Goal: Book appointment/travel/reservation

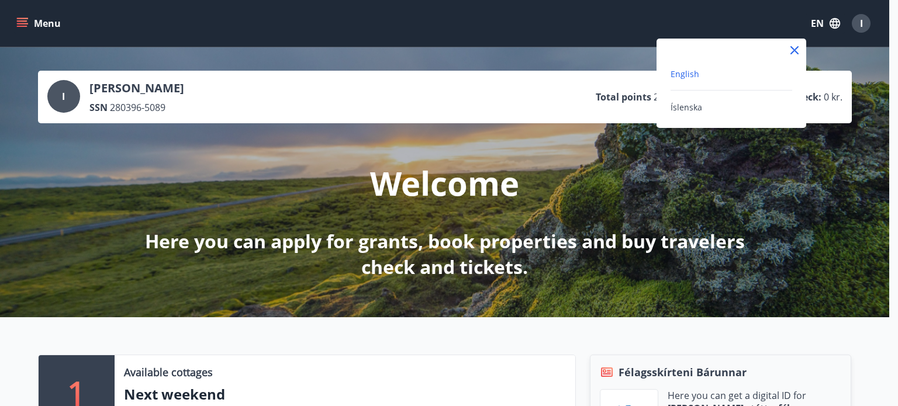
click at [89, 329] on div at bounding box center [449, 203] width 898 height 406
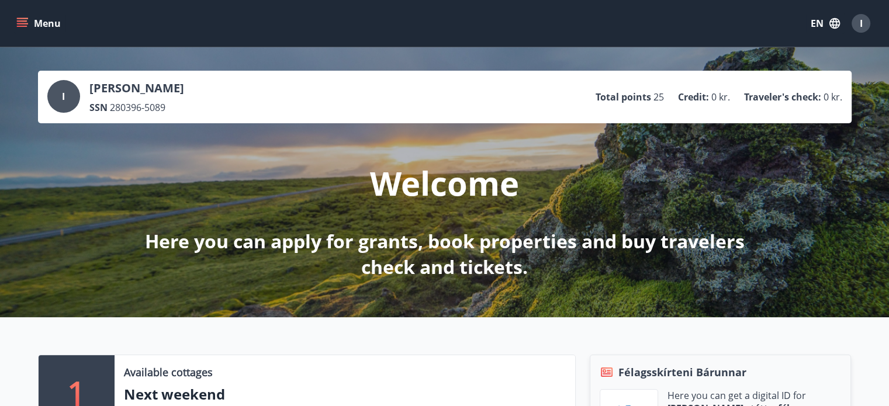
click at [628, 99] on p "Total points" at bounding box center [624, 97] width 56 height 13
click at [23, 27] on icon "menu" at bounding box center [22, 24] width 12 height 12
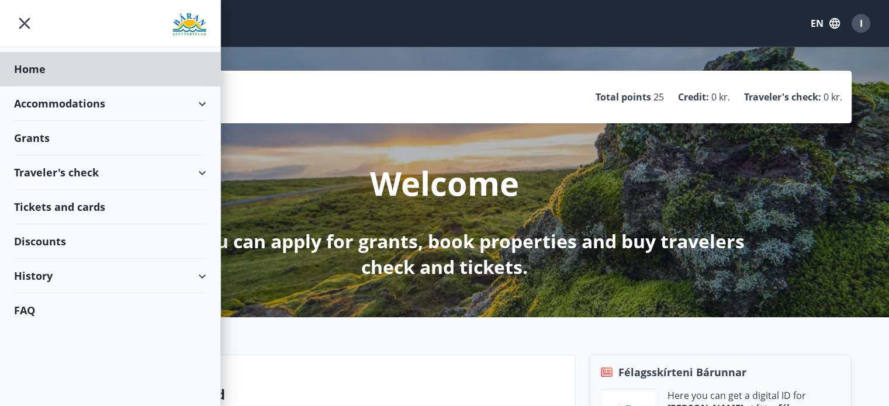
click at [153, 86] on div "Grants" at bounding box center [110, 69] width 192 height 34
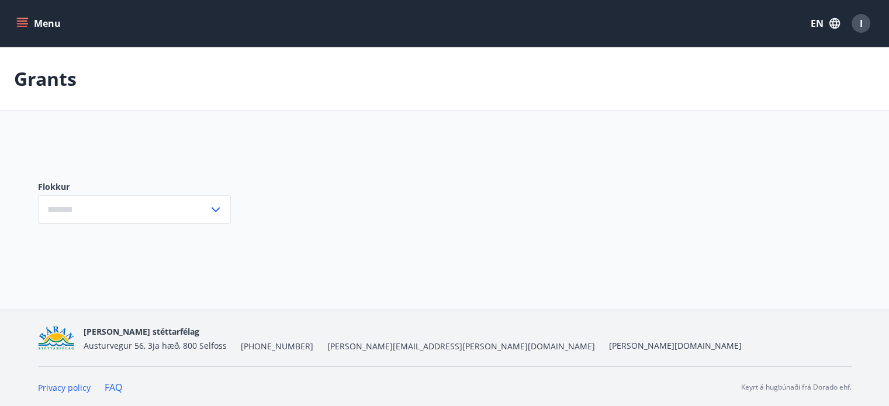
type input "***"
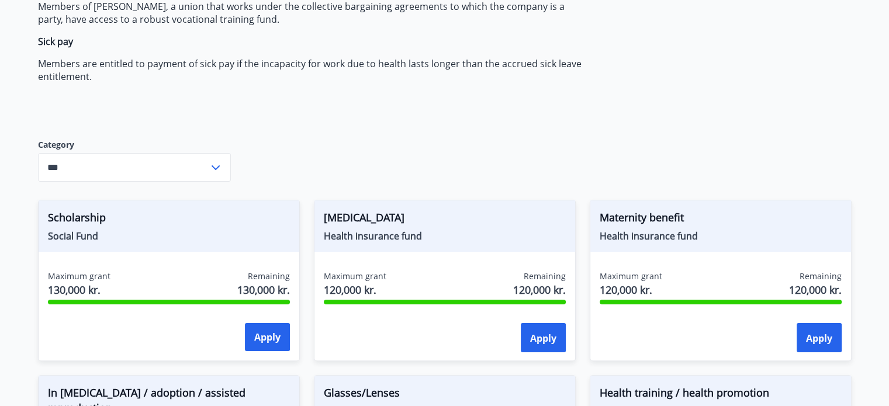
scroll to position [165, 0]
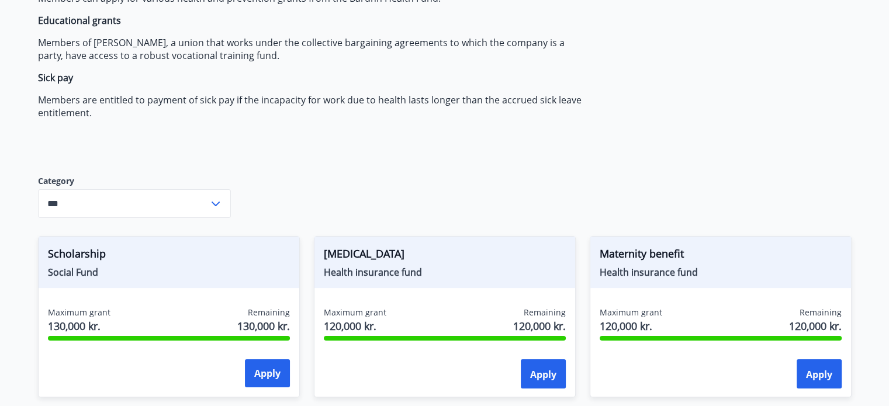
click at [120, 207] on input "***" at bounding box center [123, 203] width 171 height 29
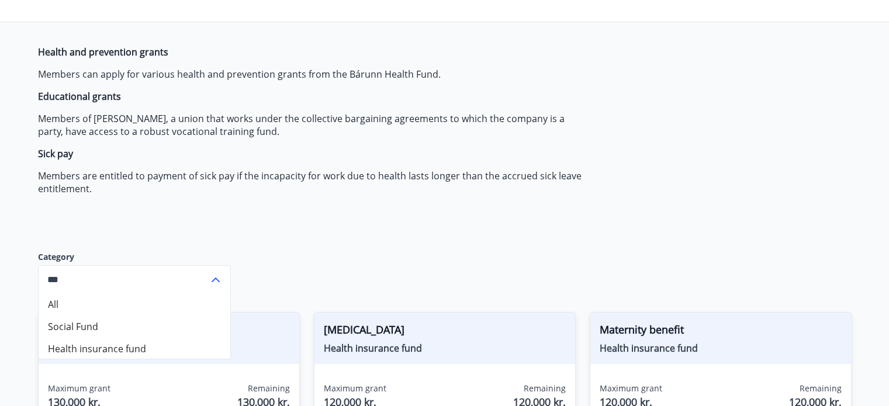
scroll to position [48, 0]
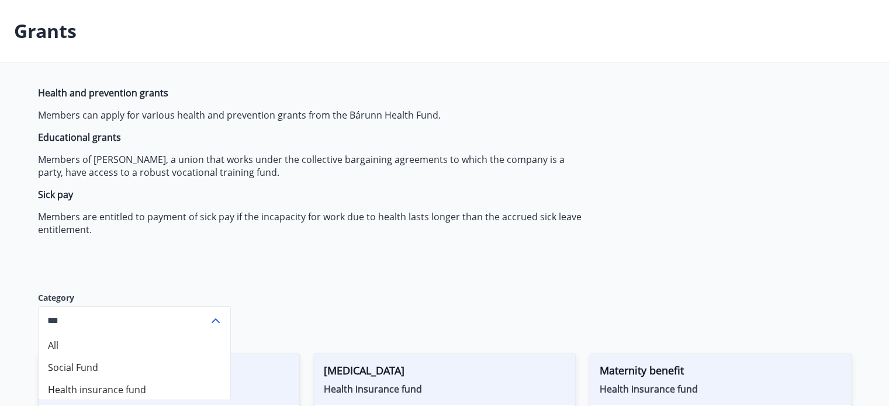
click at [538, 182] on span "Health and prevention grants Members can apply for various health and preventio…" at bounding box center [314, 161] width 552 height 150
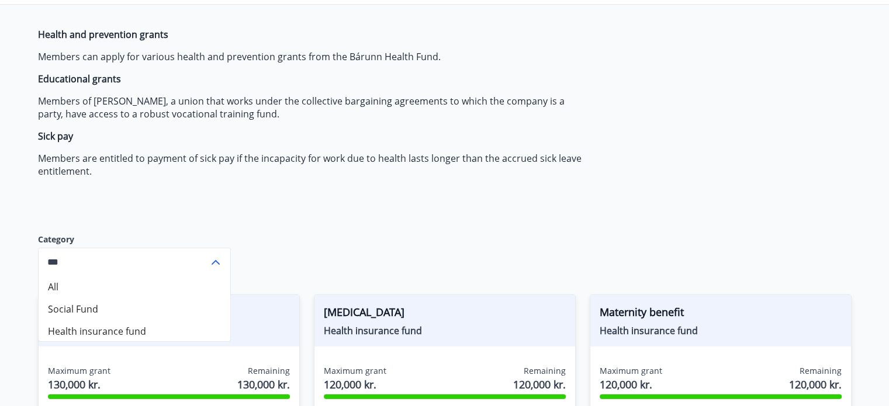
click at [420, 177] on p "Members are entitled to payment of sick pay if the incapacity for work due to h…" at bounding box center [314, 165] width 552 height 26
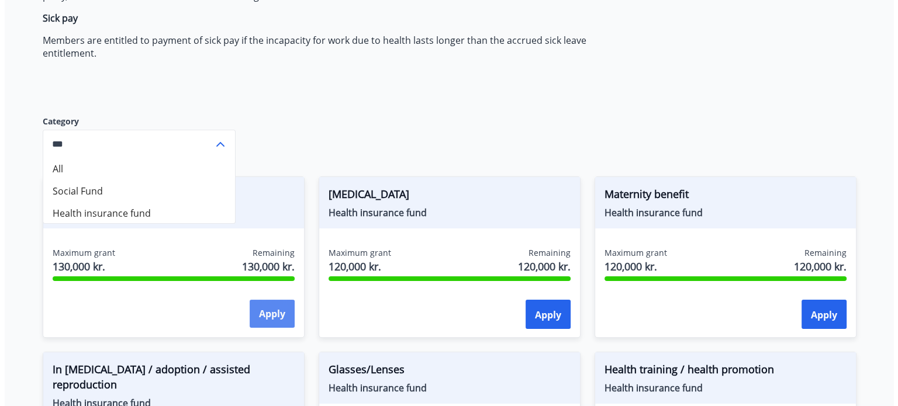
scroll to position [282, 0]
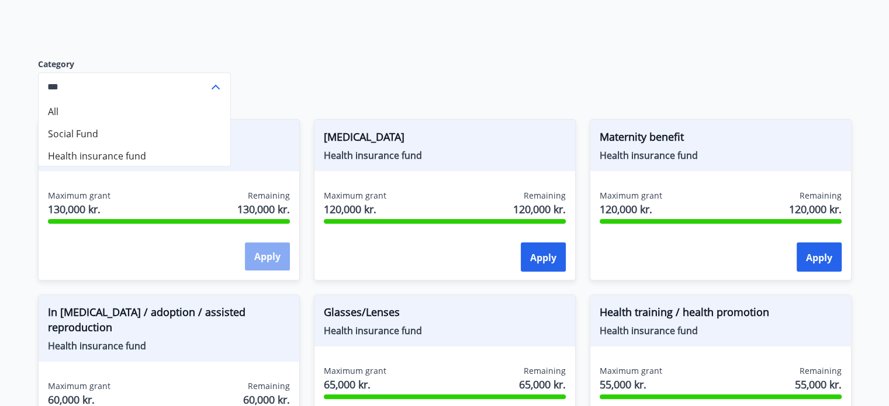
click at [261, 265] on button "Apply" at bounding box center [267, 257] width 45 height 28
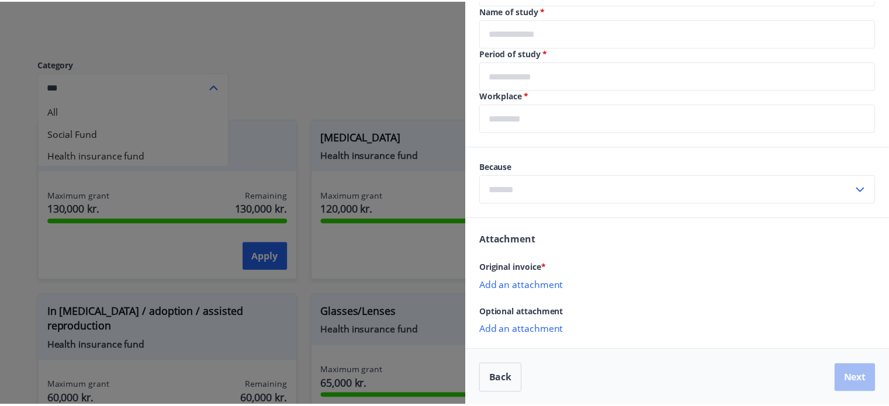
scroll to position [431, 0]
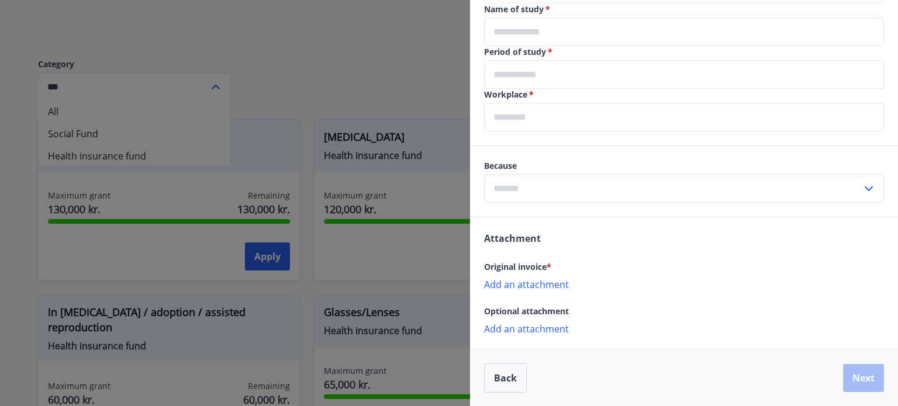
click at [0, 294] on div at bounding box center [449, 203] width 898 height 406
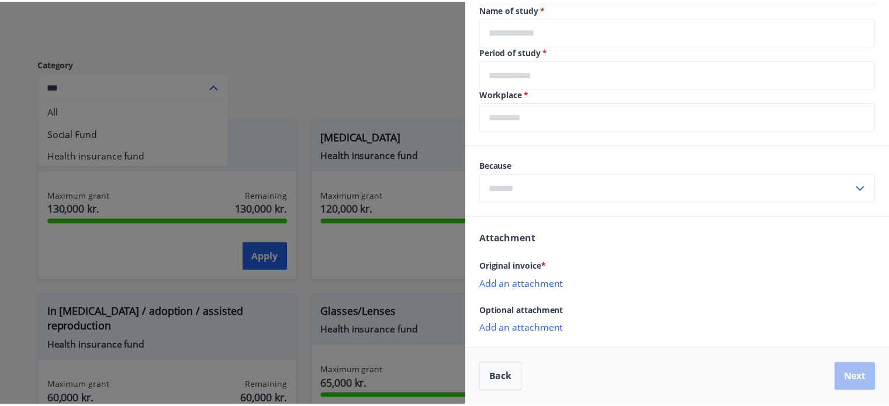
scroll to position [0, 0]
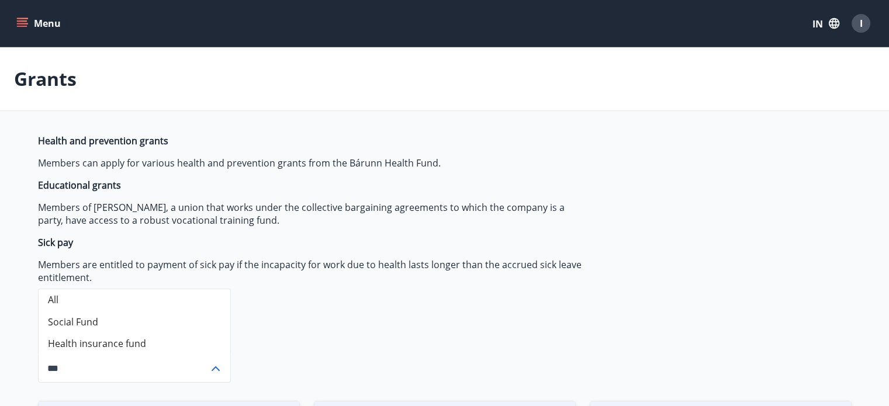
click at [24, 28] on icon "menu" at bounding box center [22, 24] width 12 height 12
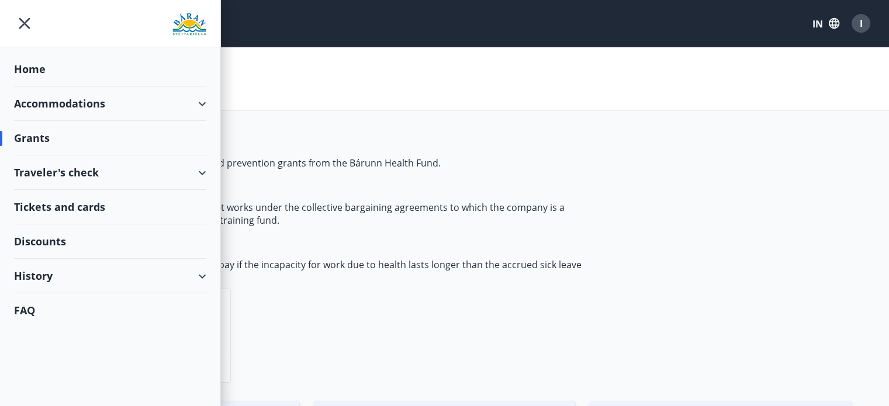
click at [61, 179] on div "Traveler's check" at bounding box center [110, 172] width 192 height 34
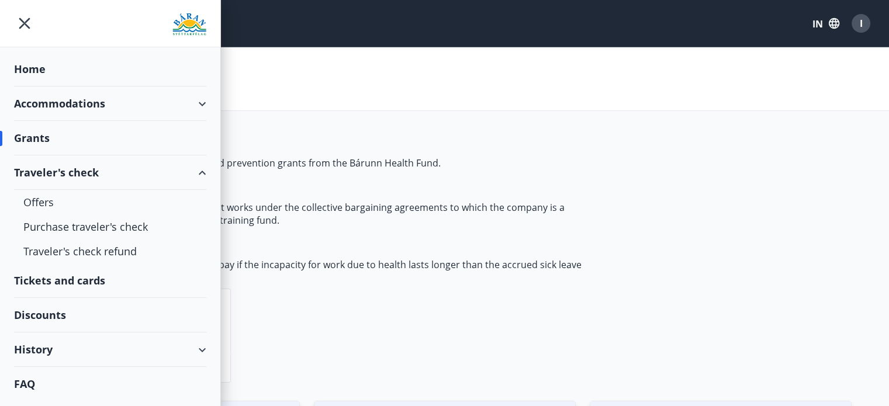
click at [69, 282] on div "Tickets and cards" at bounding box center [110, 281] width 192 height 34
click at [47, 319] on div "Discounts" at bounding box center [110, 315] width 192 height 34
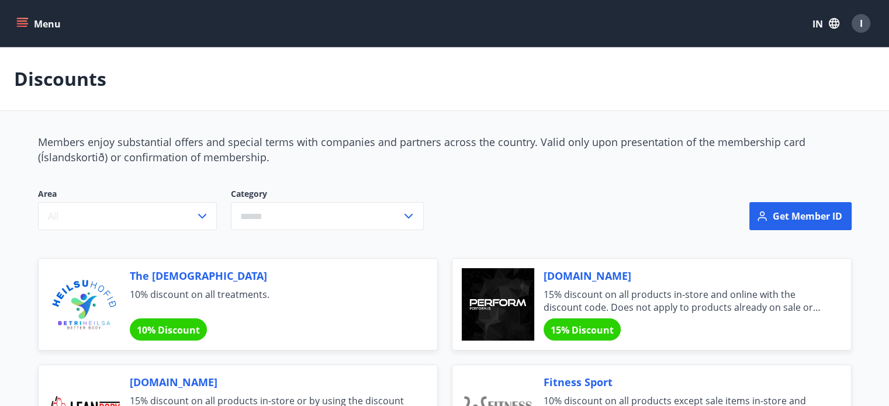
click at [23, 27] on icon "menu" at bounding box center [22, 24] width 12 height 12
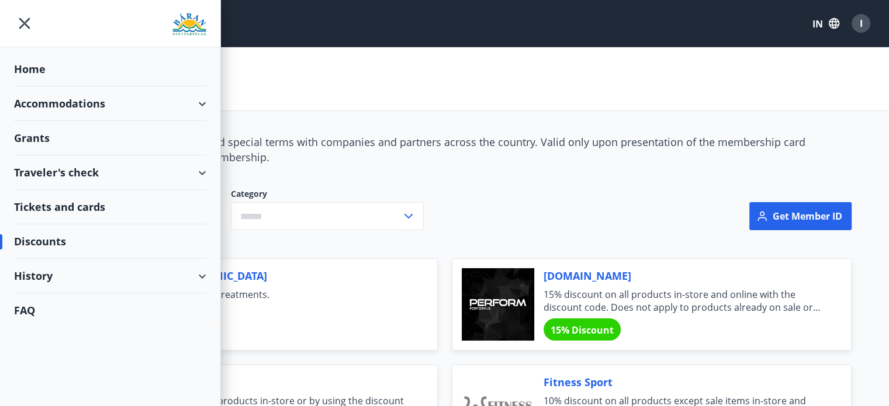
click at [149, 105] on div "Accommodations" at bounding box center [110, 103] width 192 height 34
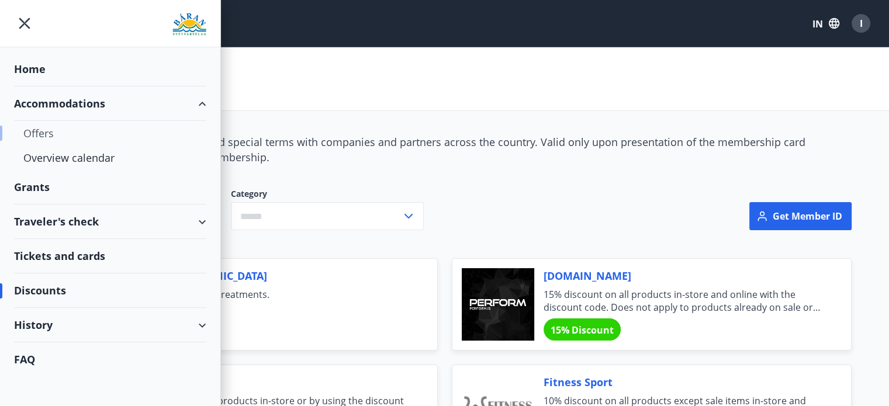
click at [39, 128] on font "Offers" at bounding box center [38, 133] width 30 height 14
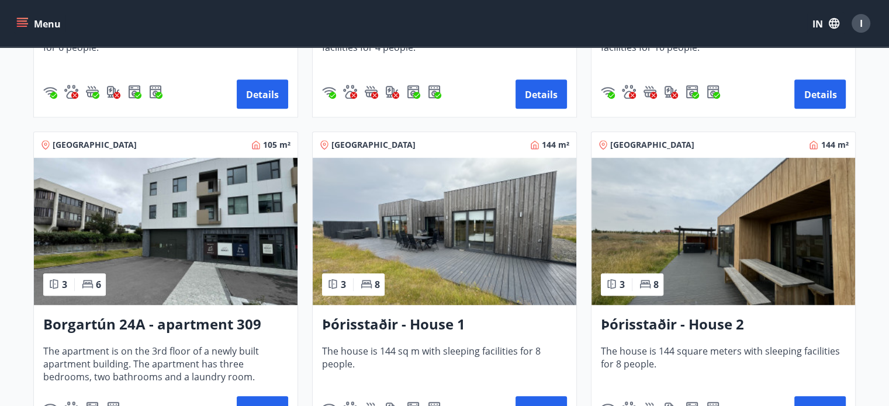
scroll to position [760, 0]
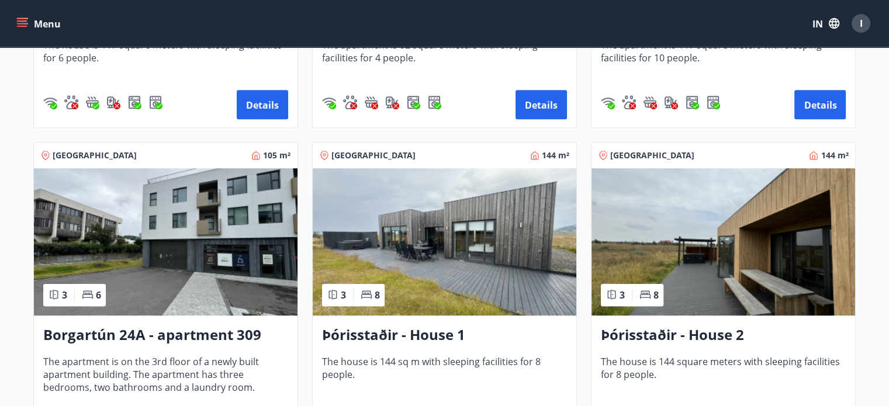
click at [620, 155] on font "[GEOGRAPHIC_DATA]" at bounding box center [652, 155] width 84 height 11
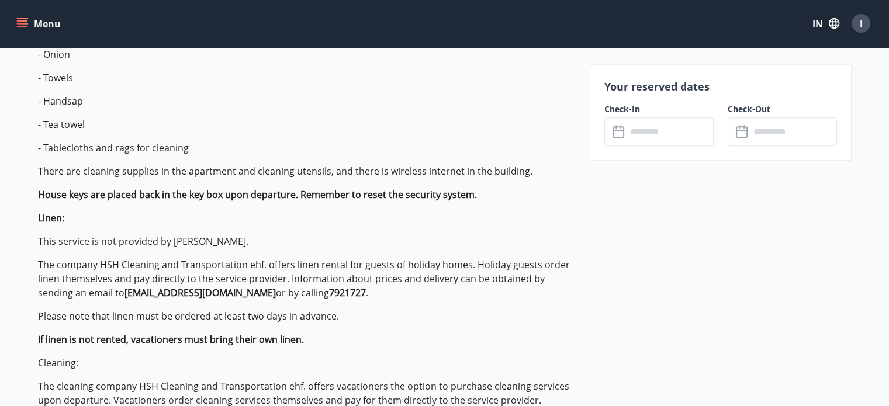
scroll to position [643, 0]
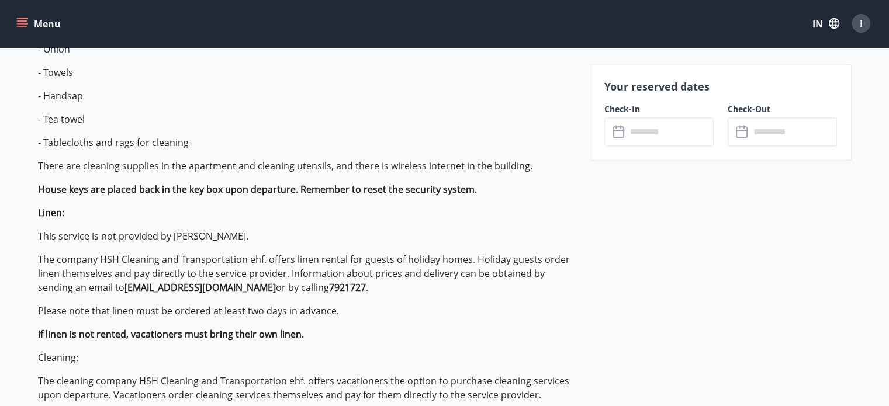
click at [653, 124] on input "text" at bounding box center [670, 131] width 87 height 29
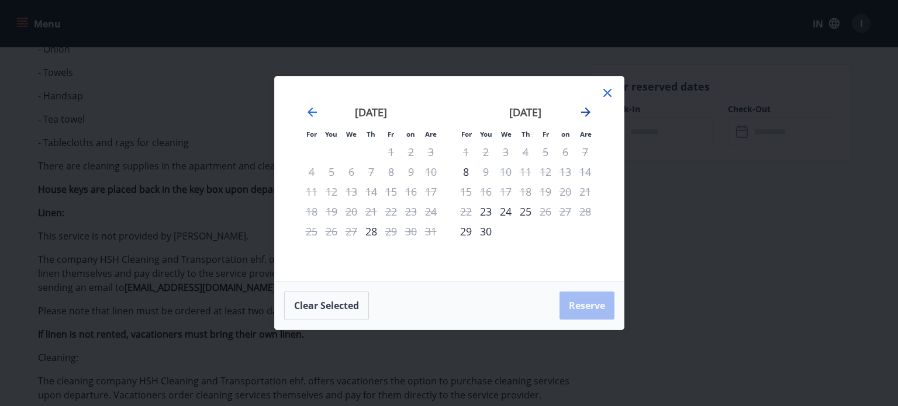
click at [587, 113] on icon "Move forward to switch to the next month." at bounding box center [586, 112] width 14 height 14
click at [607, 93] on icon at bounding box center [607, 93] width 2 height 2
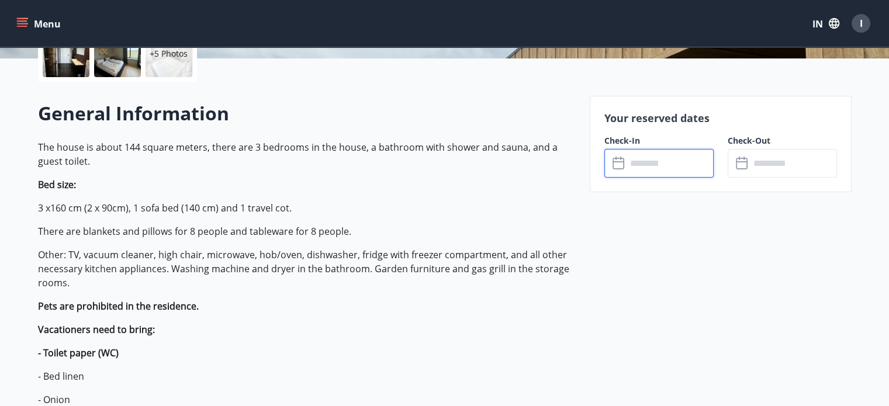
scroll to position [0, 0]
